Goal: Find specific page/section: Find specific page/section

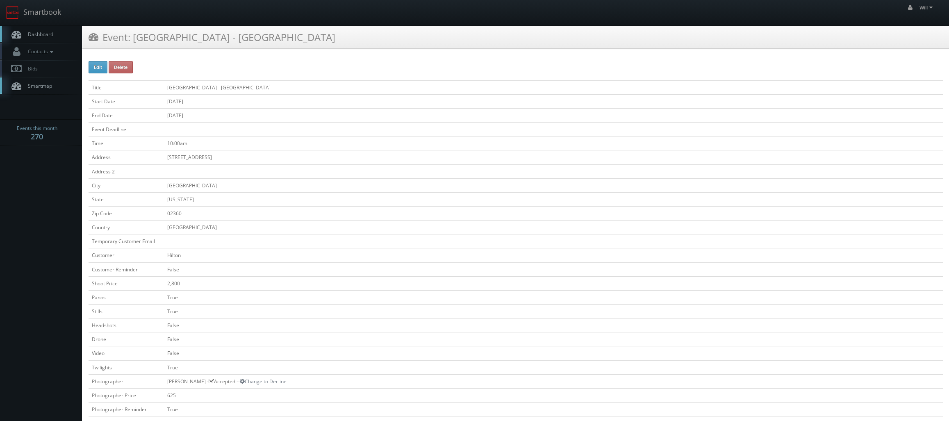
scroll to position [164, 0]
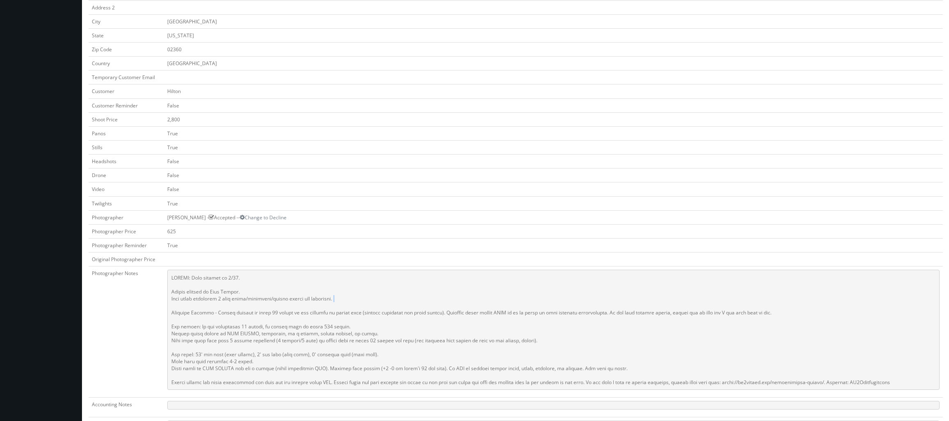
click at [432, 302] on pre at bounding box center [553, 330] width 772 height 120
click at [519, 157] on td "False" at bounding box center [553, 162] width 779 height 14
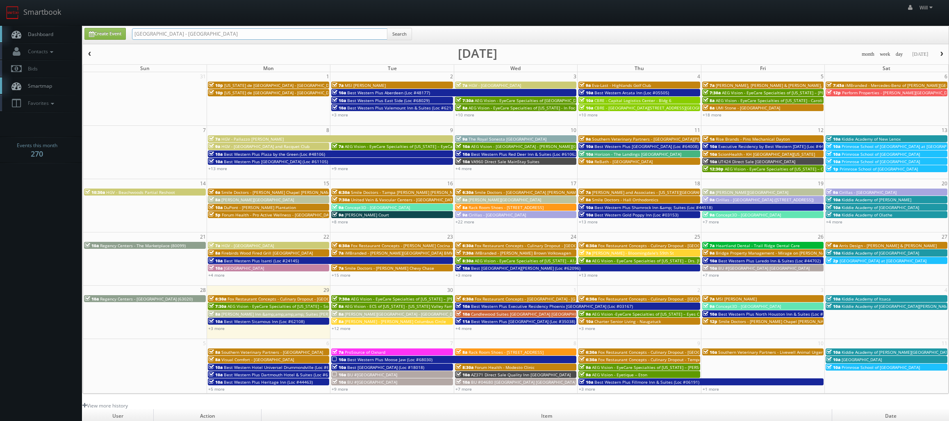
drag, startPoint x: 237, startPoint y: 32, endPoint x: -33, endPoint y: -9, distance: 273.1
click at [0, 0] on html "Smartbook Toggle Side Navigation Toggle Top Navigation Will Will Profile Logout…" at bounding box center [474, 281] width 949 height 563
paste input "(09-08-25) Best Western Plus Plaza by the Green (Loc #48106)"
drag, startPoint x: 161, startPoint y: 34, endPoint x: -2, endPoint y: 12, distance: 164.6
click at [0, 12] on html "Smartbook Toggle Side Navigation Toggle Top Navigation Will Will Profile Logout…" at bounding box center [474, 281] width 949 height 563
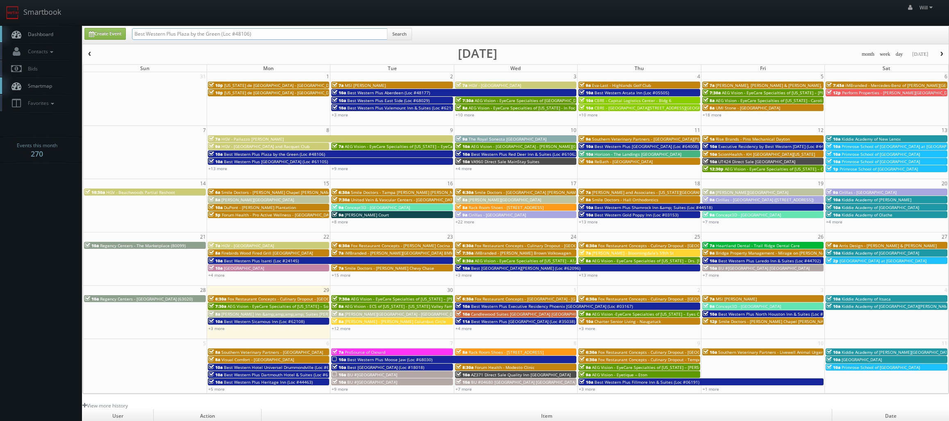
type input "Best Western Plus Plaza by the Green (Loc #48106)"
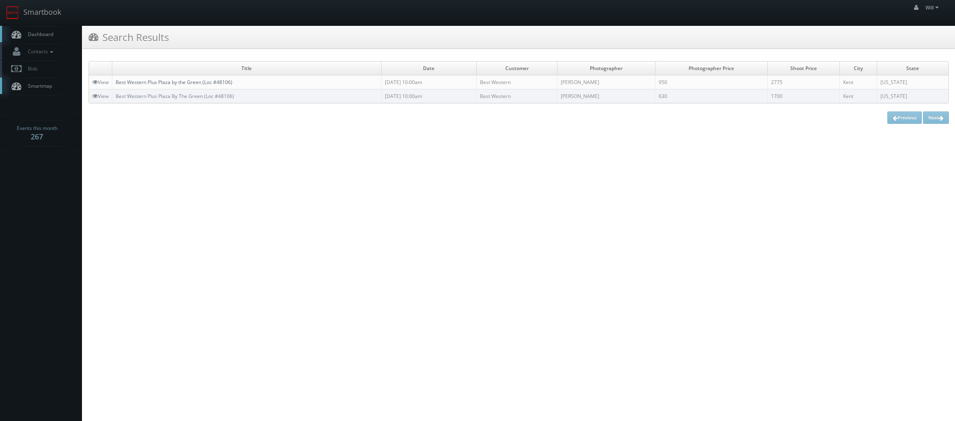
click at [136, 82] on link "Best Western Plus Plaza by the Green (Loc #48106)" at bounding box center [174, 82] width 117 height 7
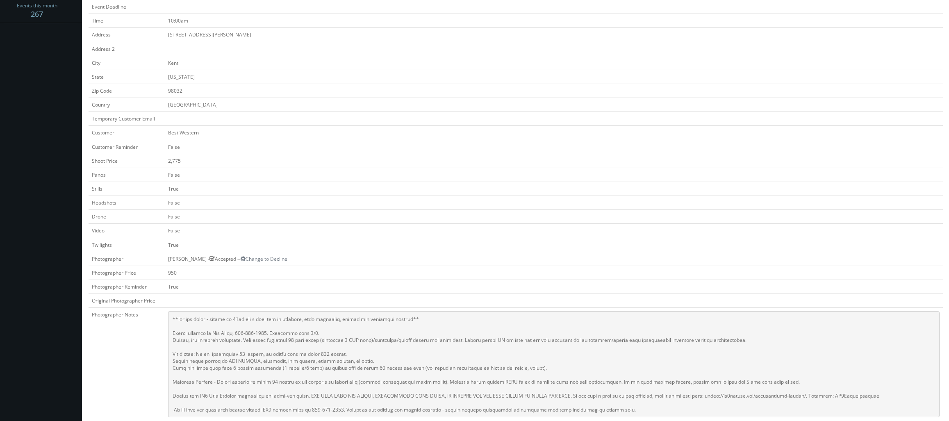
scroll to position [123, 0]
